Goal: Find specific page/section: Find specific page/section

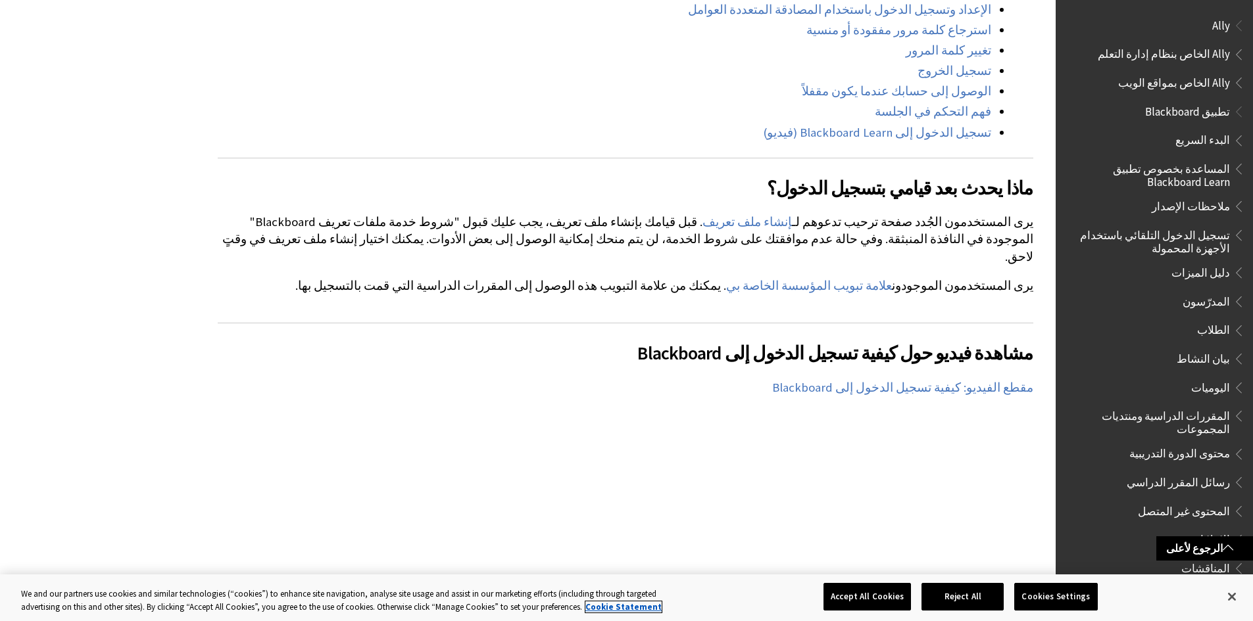
scroll to position [658, 0]
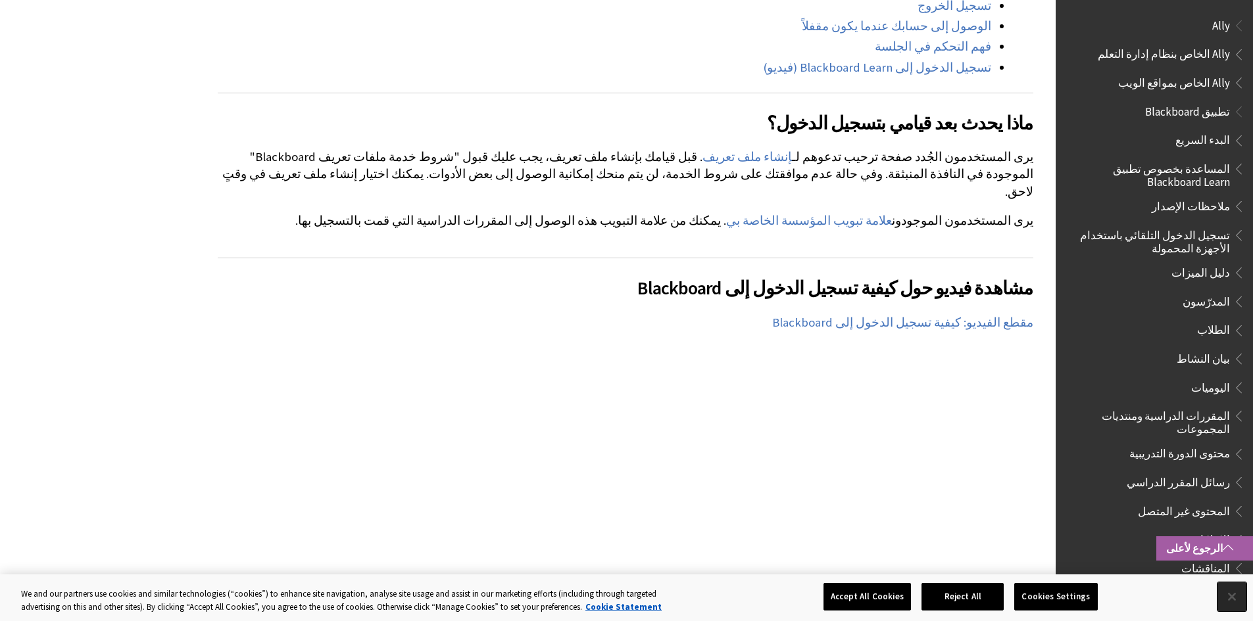
drag, startPoint x: 1236, startPoint y: 600, endPoint x: 1166, endPoint y: 558, distance: 82.0
click at [1236, 600] on button "Close" at bounding box center [1231, 597] width 29 height 29
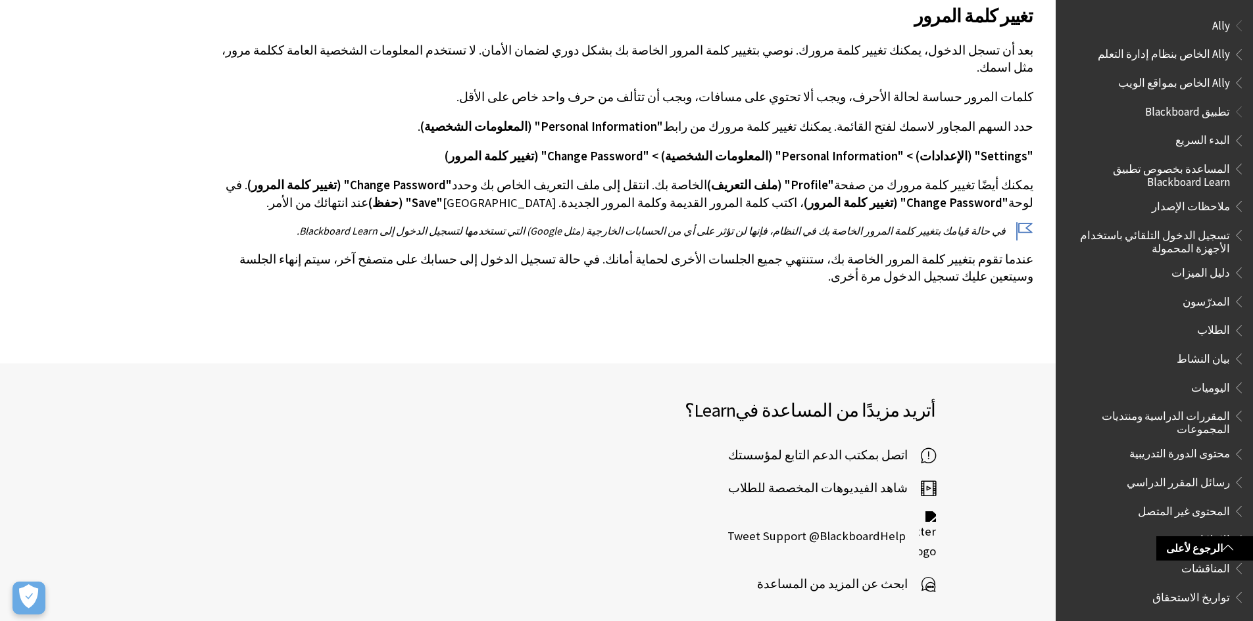
scroll to position [0, 0]
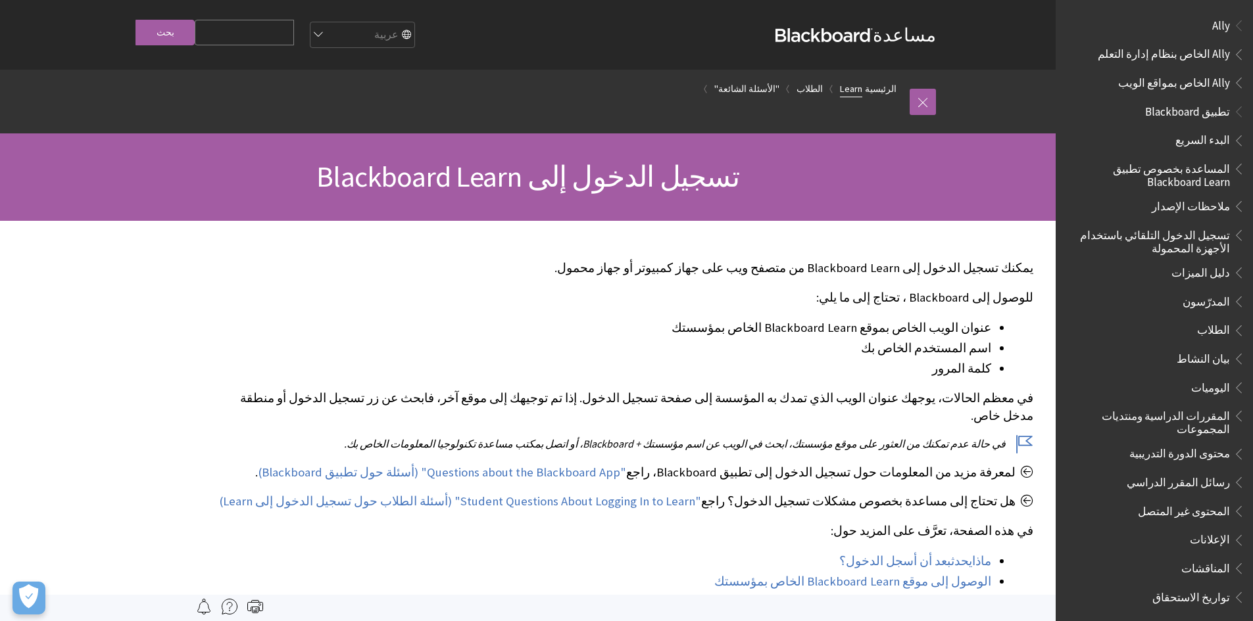
scroll to position [1007, 0]
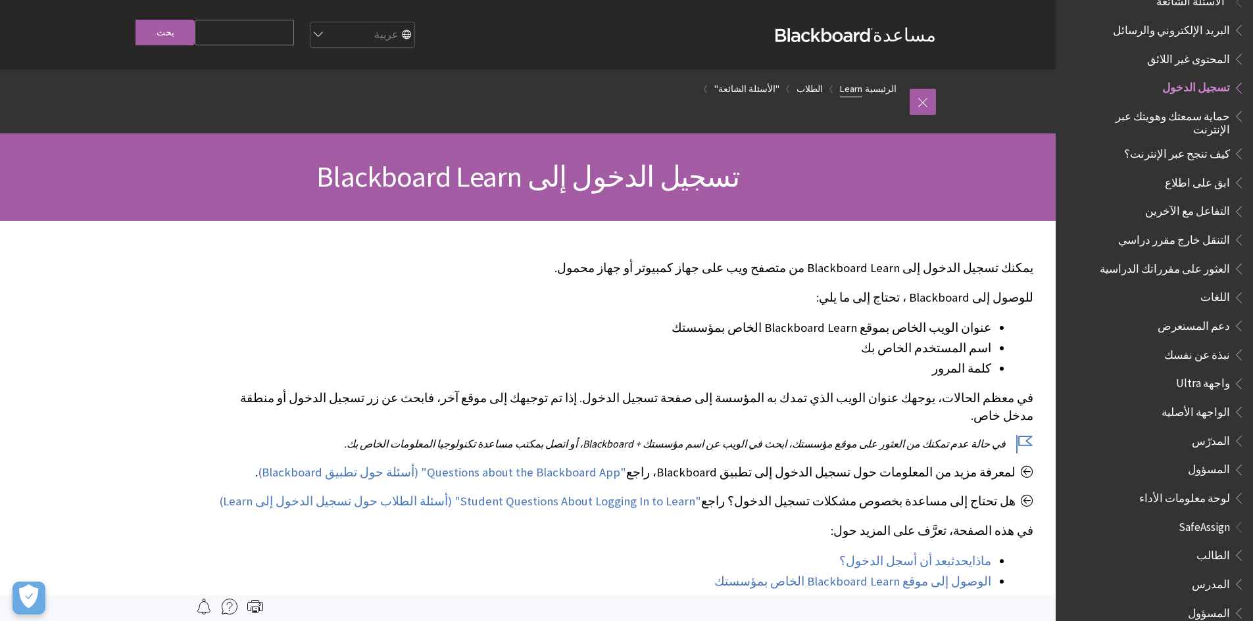
click at [862, 89] on link "Learn" at bounding box center [851, 89] width 22 height 16
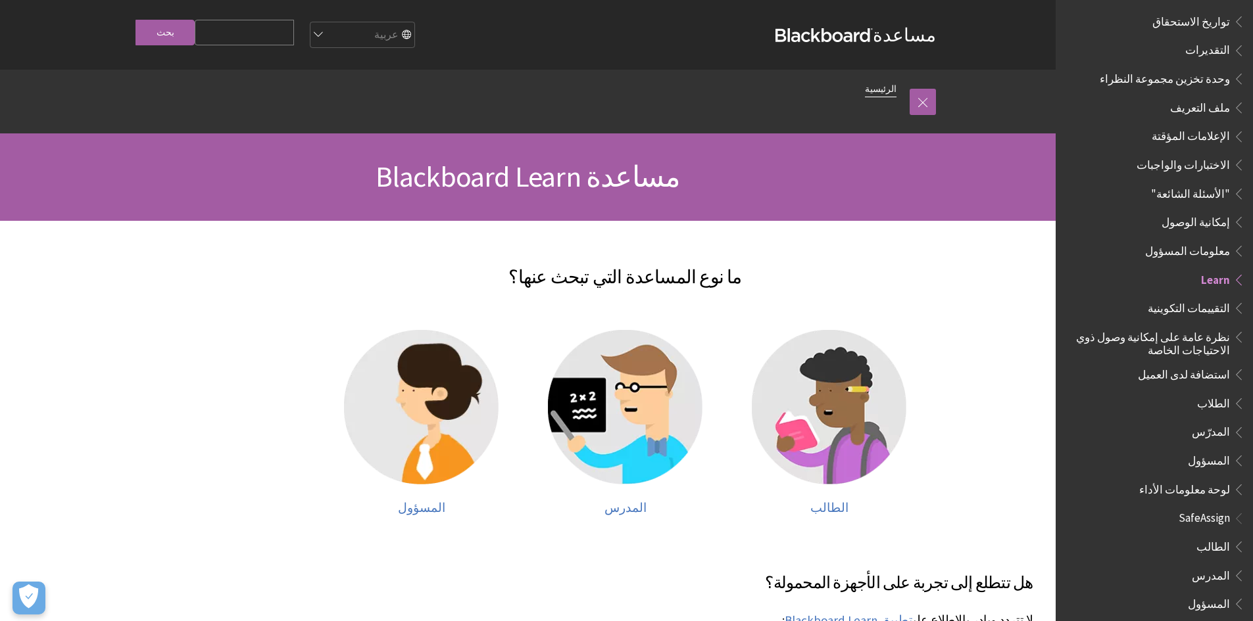
click at [877, 87] on link "الرئيسية" at bounding box center [881, 89] width 32 height 16
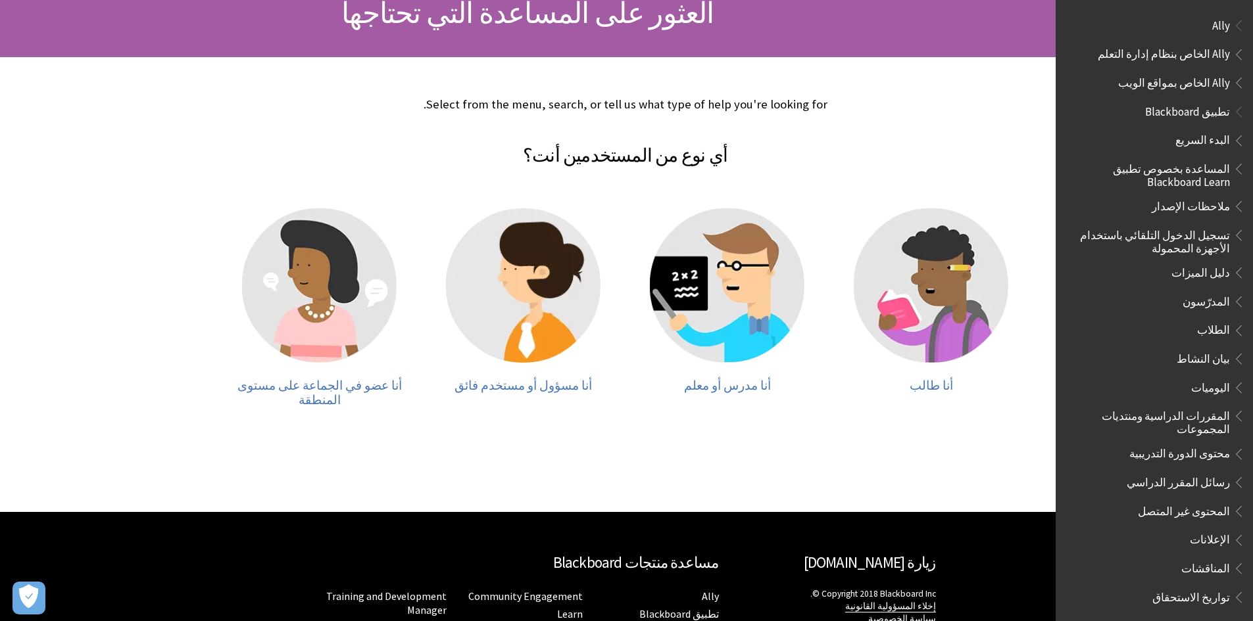
scroll to position [257, 0]
